Goal: Find specific page/section: Find specific page/section

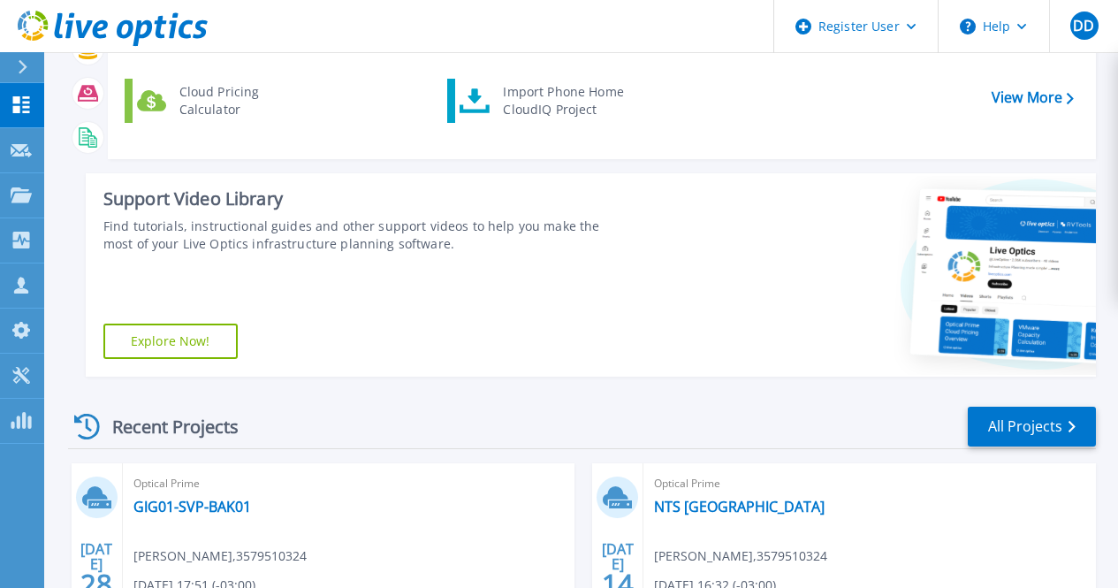
scroll to position [393, 0]
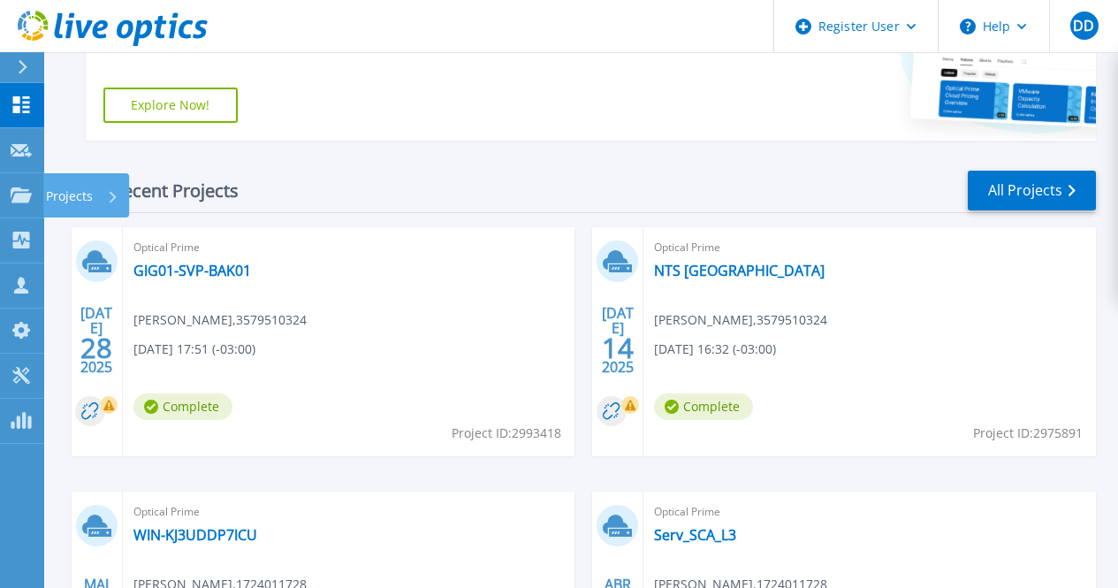
click at [34, 196] on link "Projects Projects" at bounding box center [22, 195] width 44 height 45
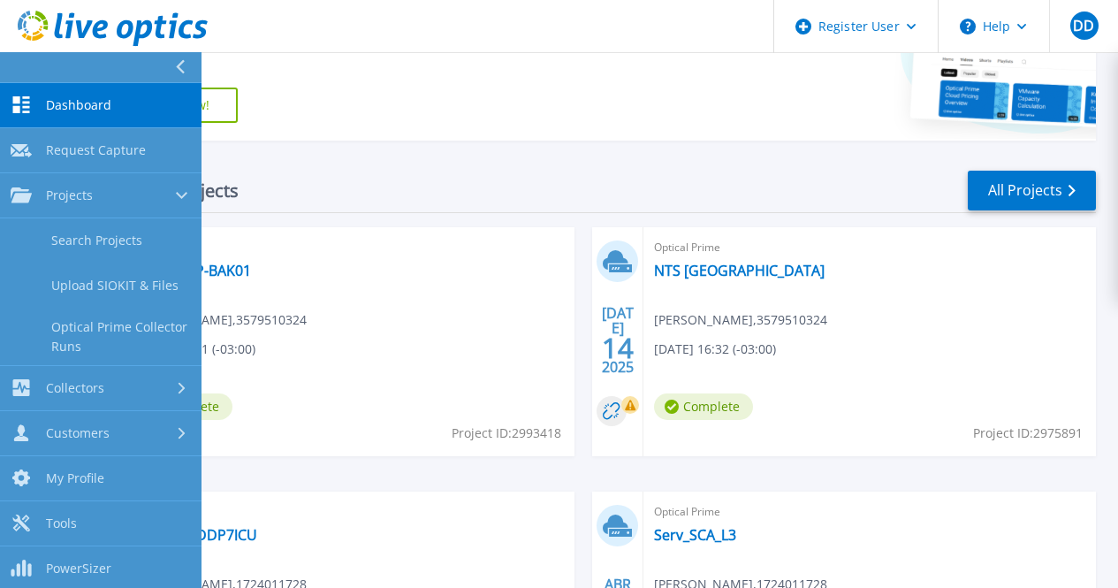
click at [144, 234] on link "Search Projects" at bounding box center [100, 240] width 201 height 45
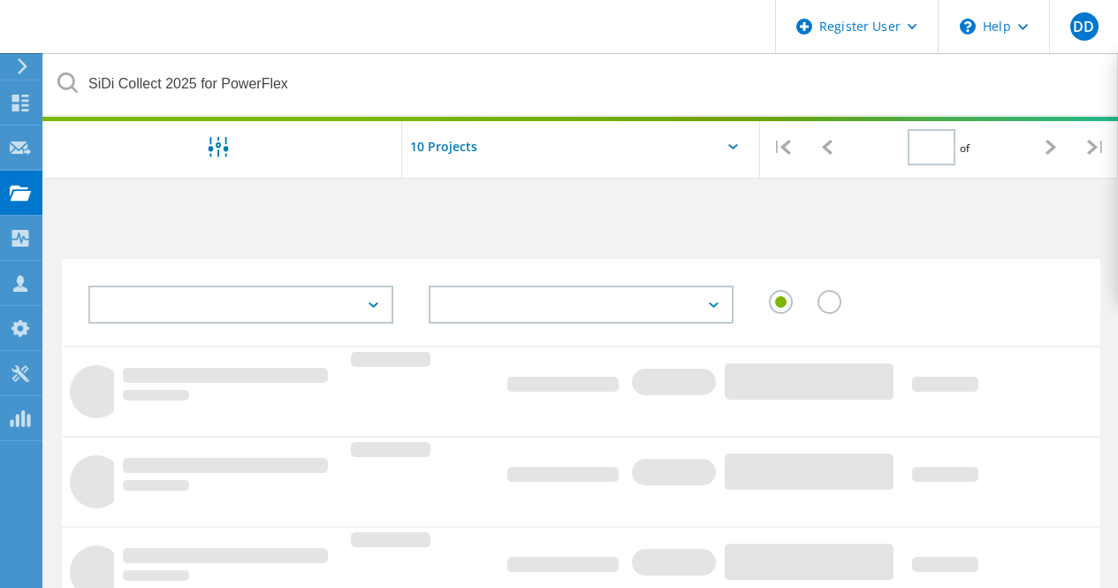
type input "1"
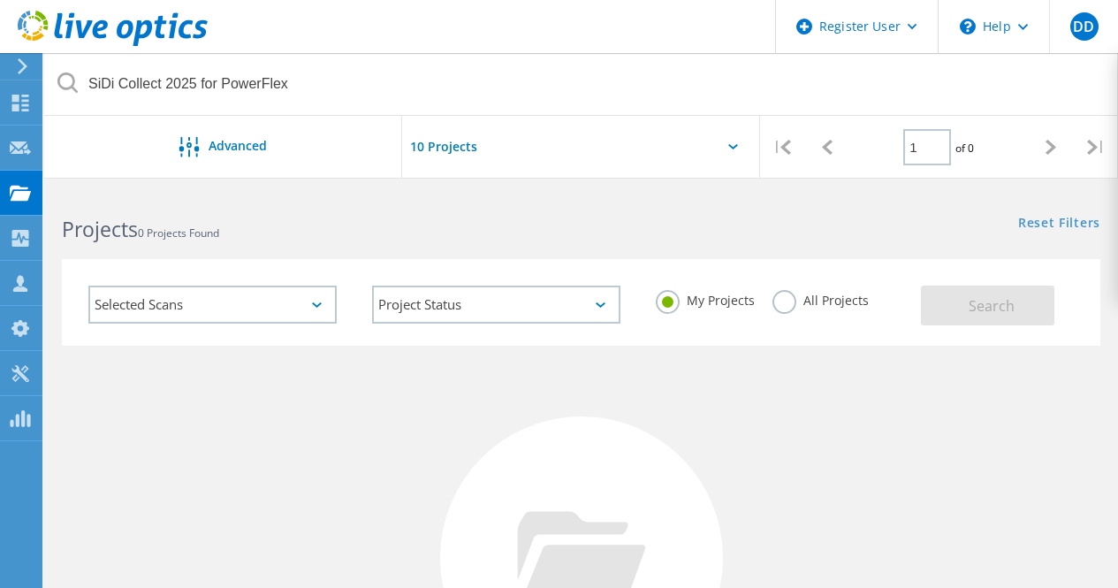
click at [276, 224] on h2 "Projects 0 Projects Found" at bounding box center [312, 229] width 501 height 29
click at [816, 290] on label "All Projects" at bounding box center [820, 298] width 96 height 17
click at [0, 0] on input "All Projects" at bounding box center [0, 0] width 0 height 0
click at [936, 299] on button "Search" at bounding box center [987, 305] width 133 height 40
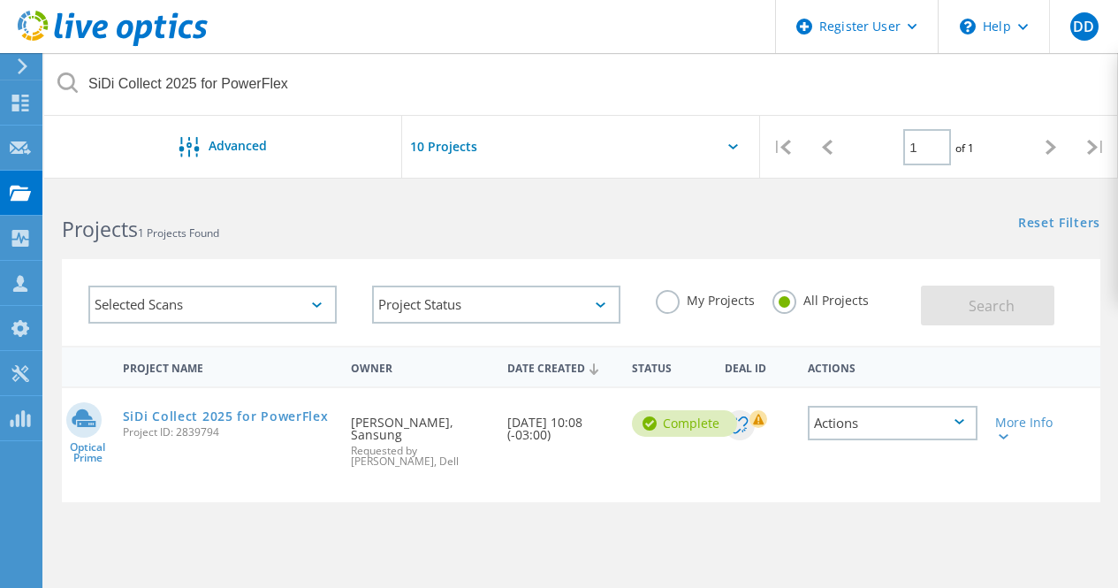
click at [291, 416] on link "SiDi Collect 2025 for PowerFlex" at bounding box center [226, 416] width 206 height 12
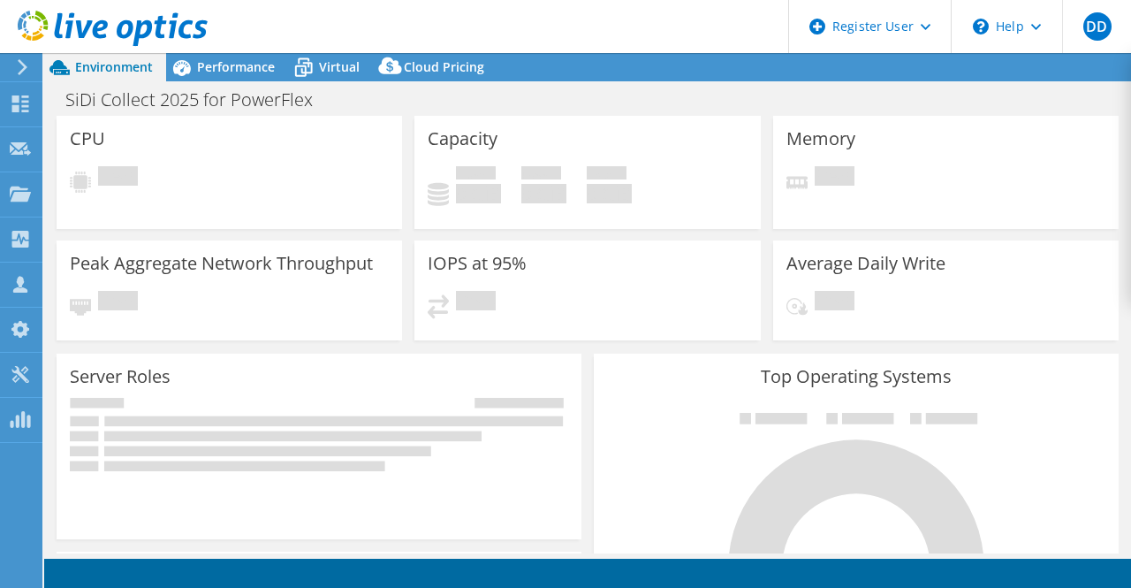
select select "USD"
select select "SouthAmerica"
select select "BRL"
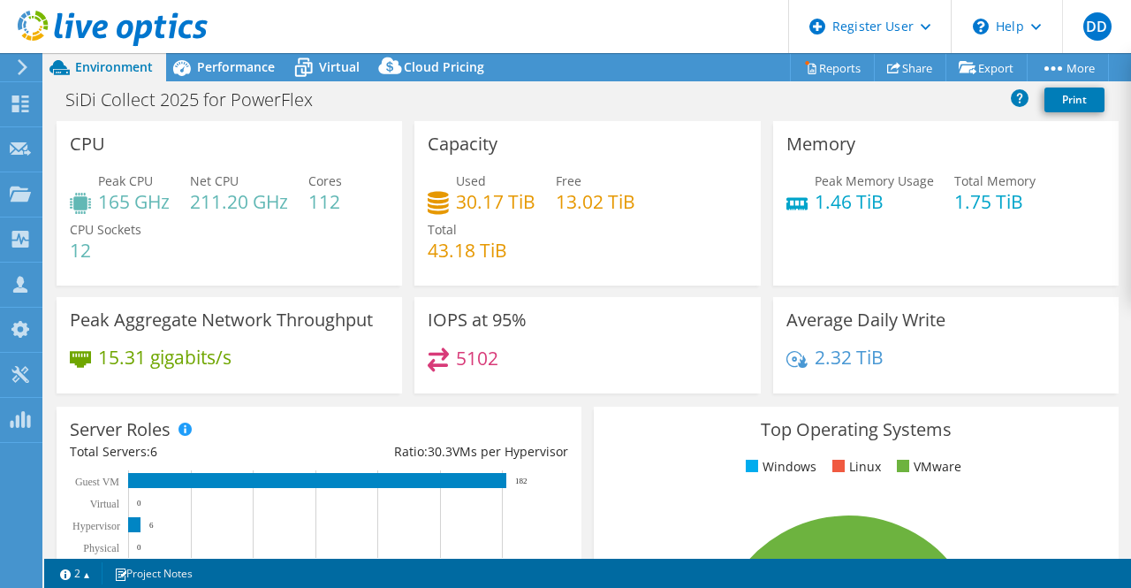
click at [255, 59] on div "Performance" at bounding box center [227, 67] width 122 height 28
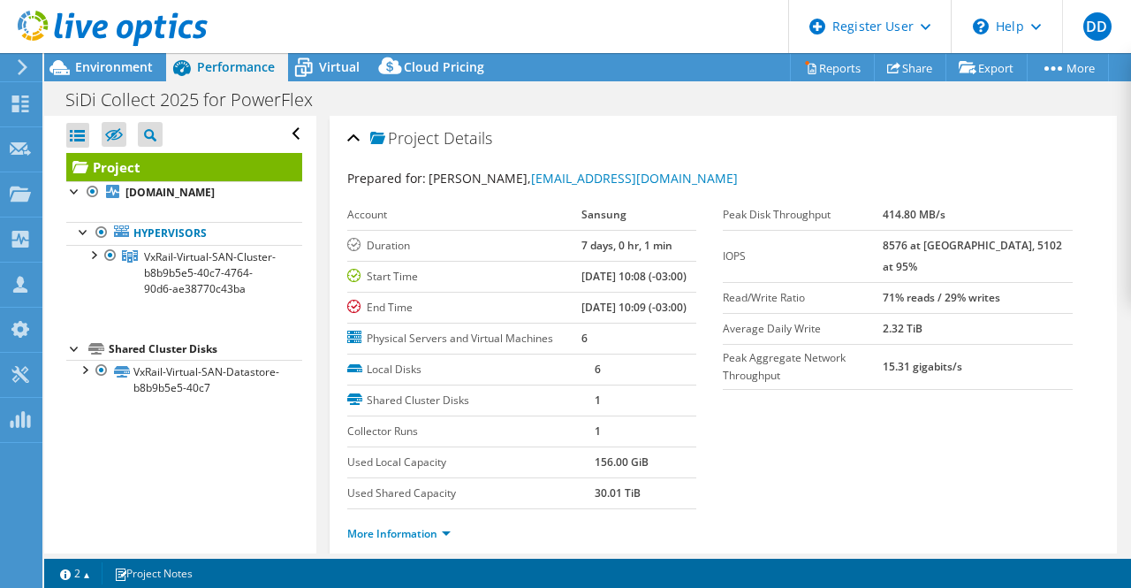
click at [357, 77] on div "Virtual" at bounding box center [330, 67] width 85 height 28
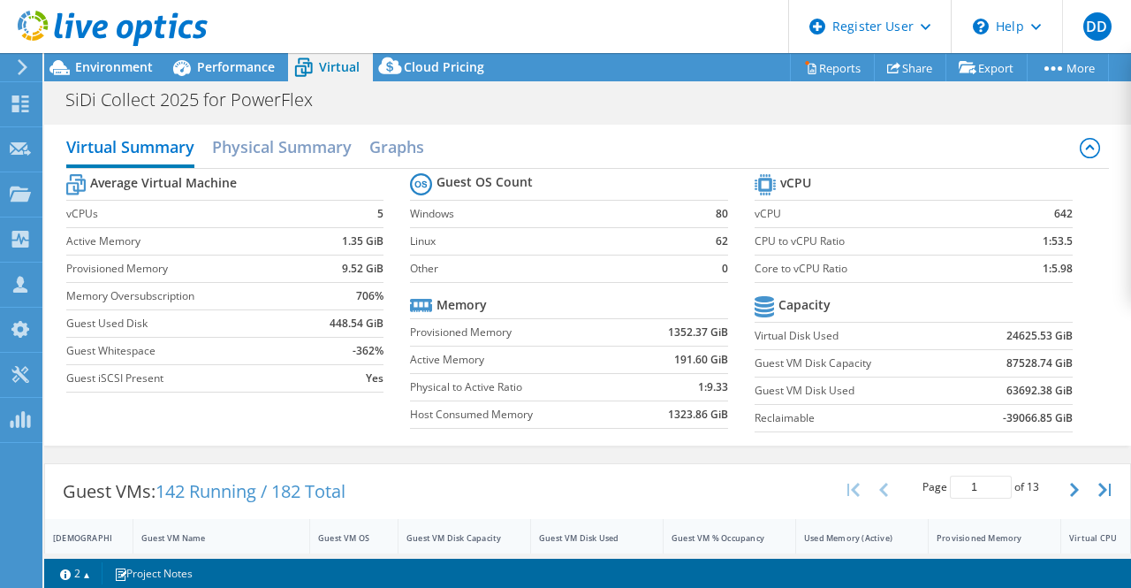
click at [104, 57] on div at bounding box center [104, 29] width 208 height 59
click at [121, 61] on span "Environment" at bounding box center [114, 66] width 78 height 17
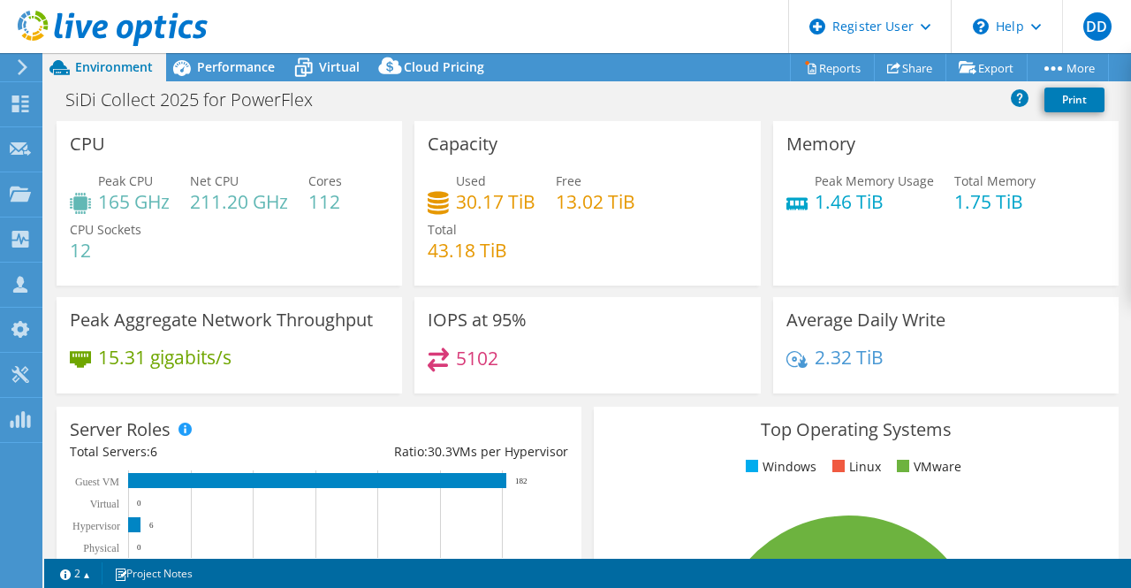
click at [216, 67] on span "Performance" at bounding box center [236, 66] width 78 height 17
